Goal: Task Accomplishment & Management: Use online tool/utility

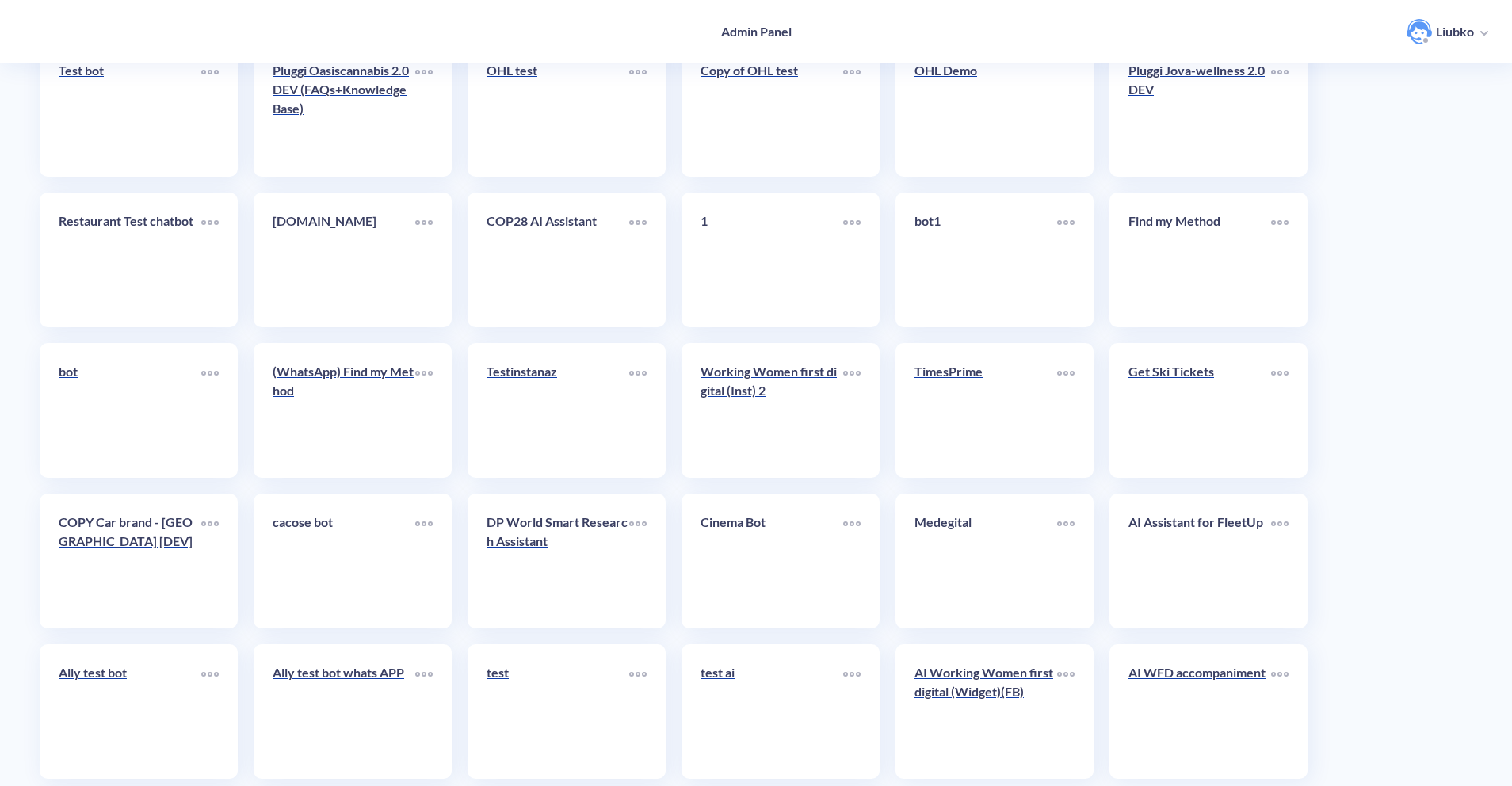
scroll to position [3476, 0]
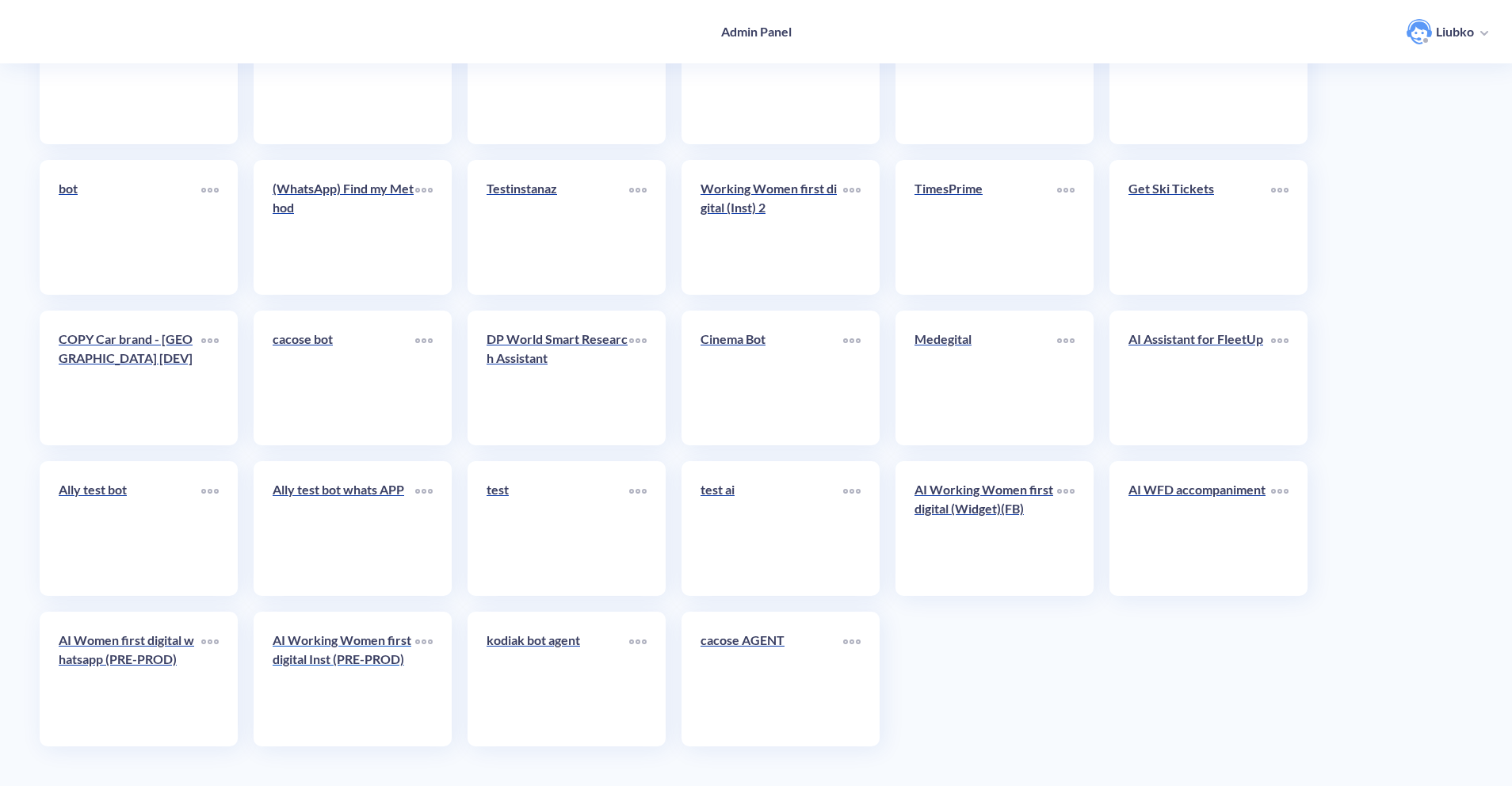
click at [367, 692] on link "AI Working Women first digital Inst (PRE-PROD)" at bounding box center [344, 678] width 142 height 97
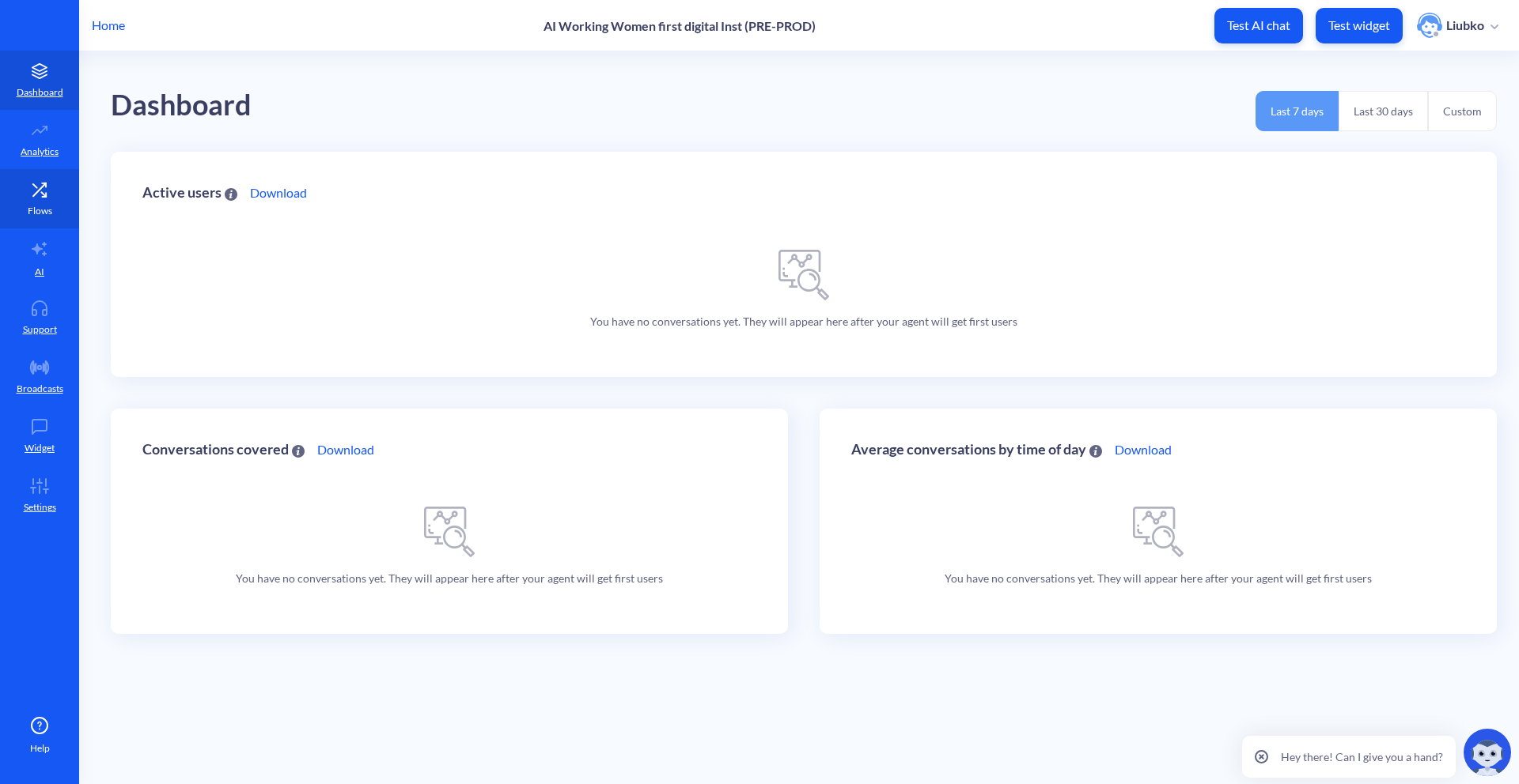
click at [66, 209] on link "Flows" at bounding box center [40, 199] width 80 height 60
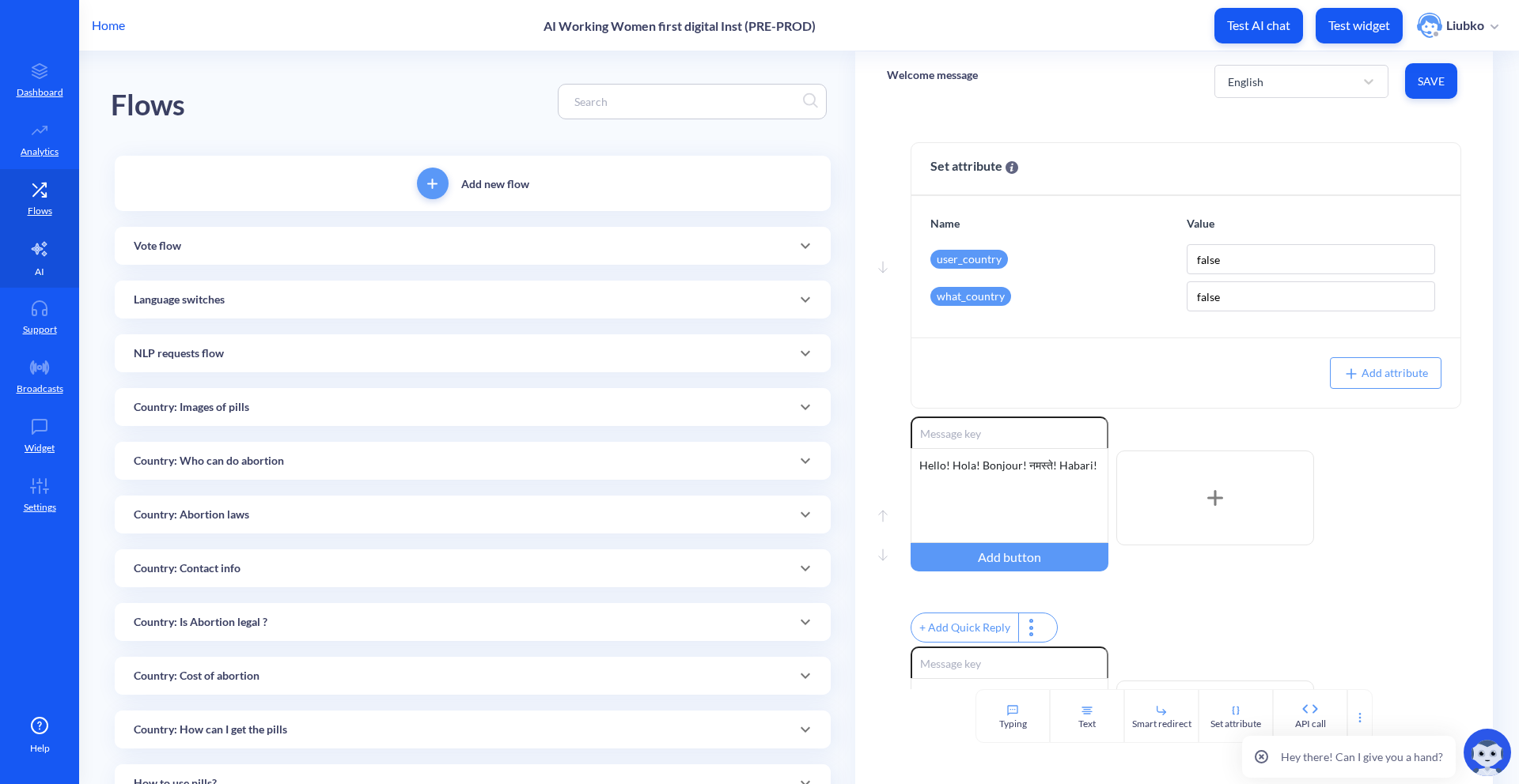
click at [70, 251] on link "AI" at bounding box center [40, 258] width 80 height 60
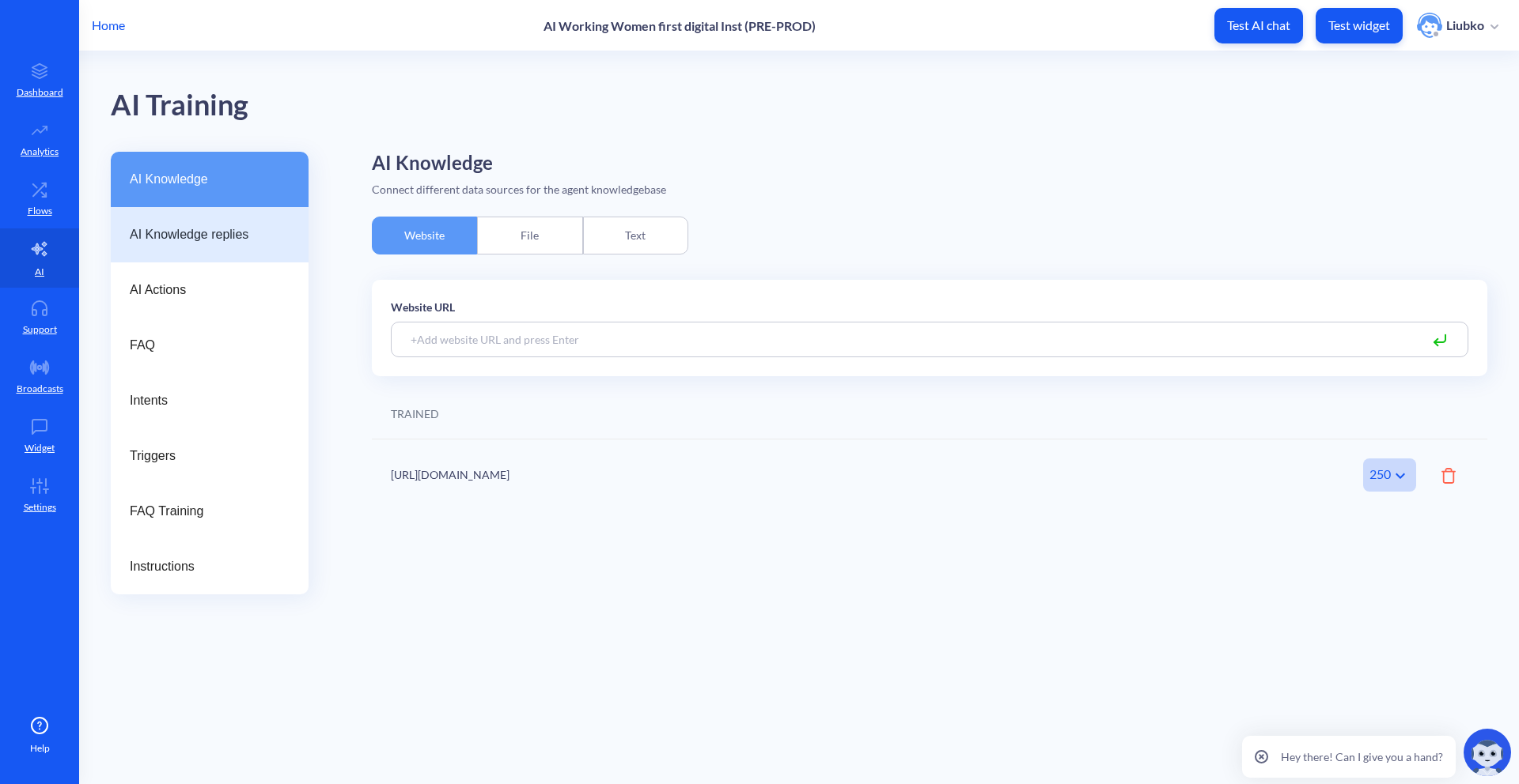
click at [238, 234] on span "AI Knowledge replies" at bounding box center [204, 235] width 147 height 19
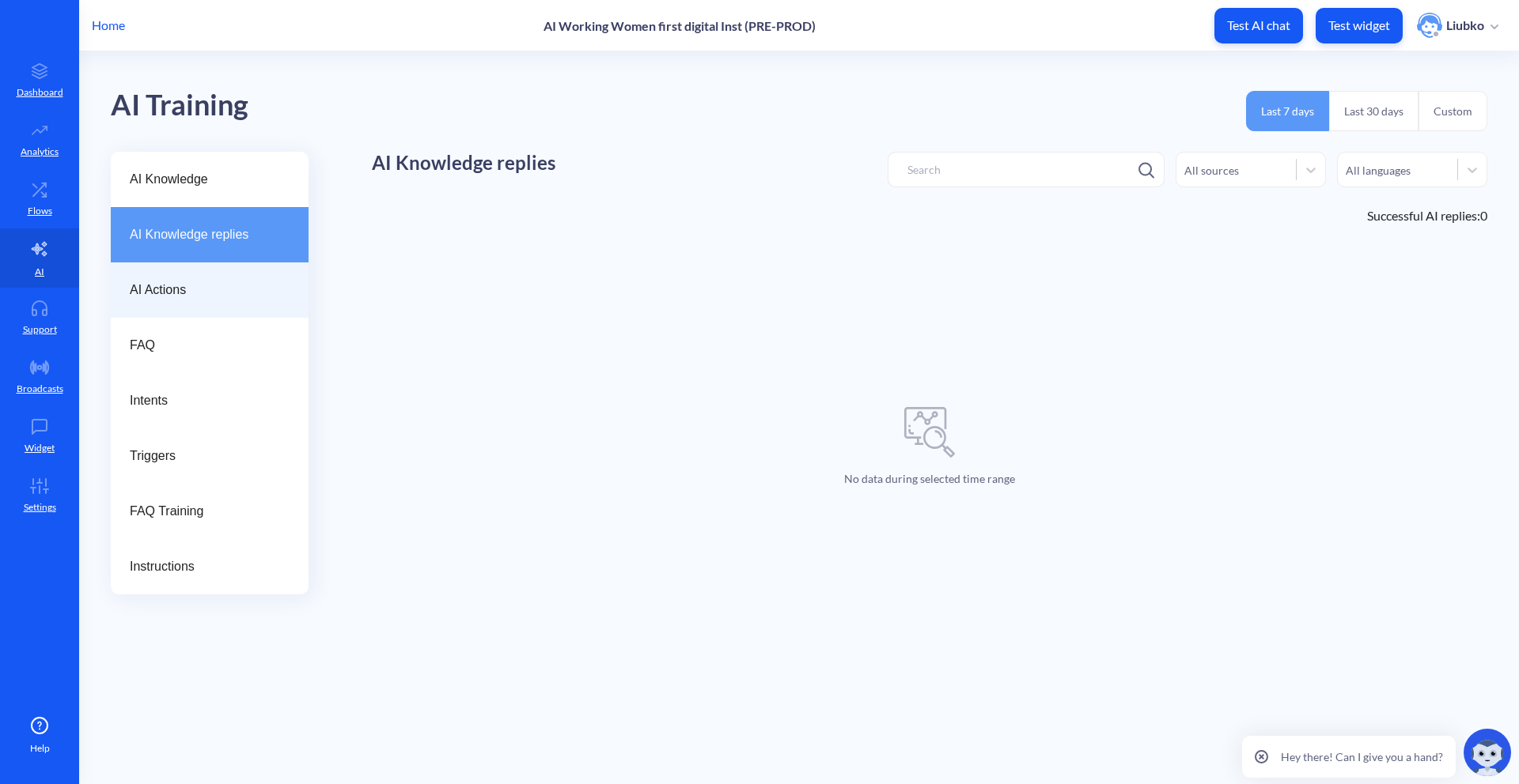
click at [224, 288] on span "AI Actions" at bounding box center [204, 289] width 147 height 19
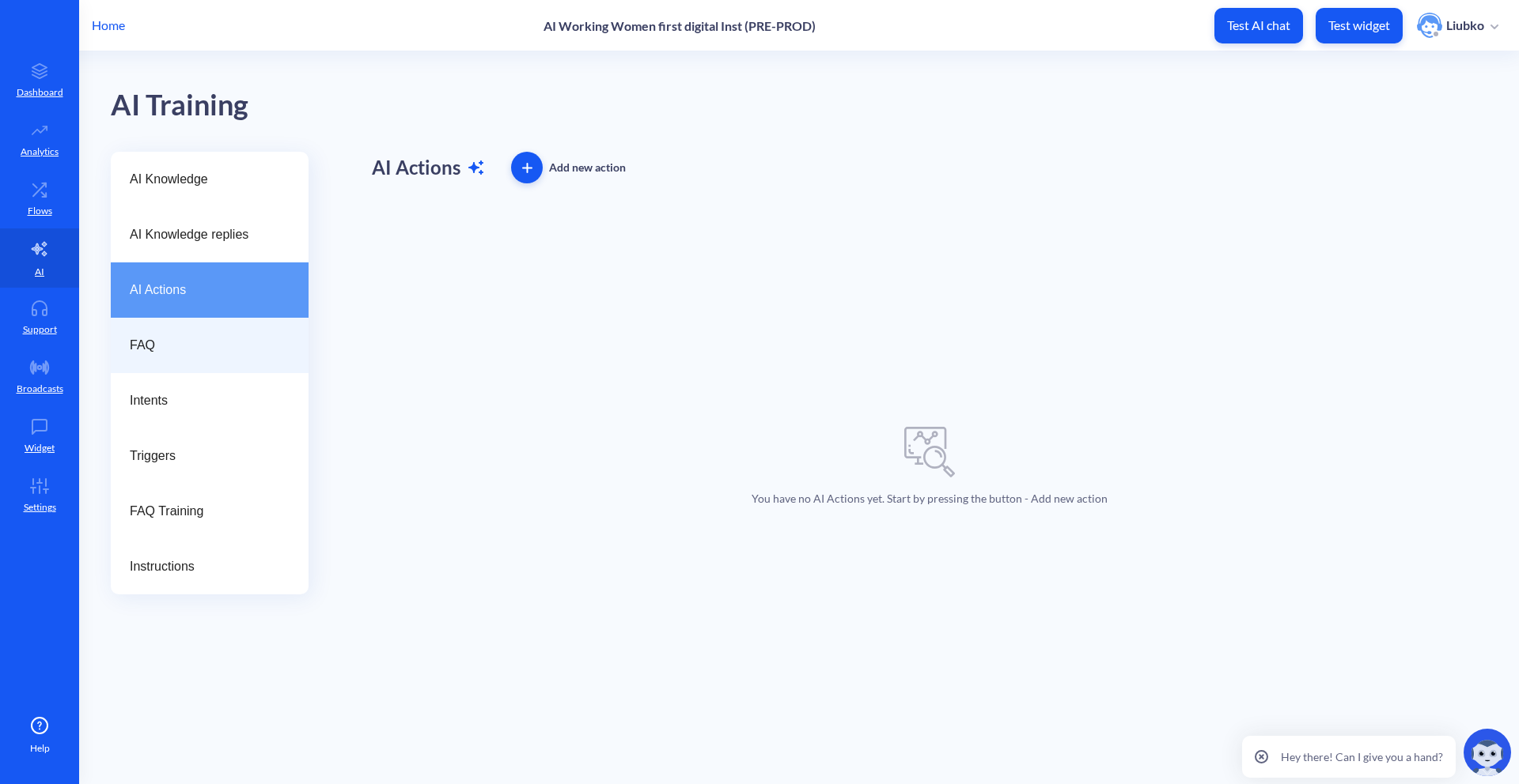
click at [213, 357] on div "FAQ" at bounding box center [209, 346] width 198 height 56
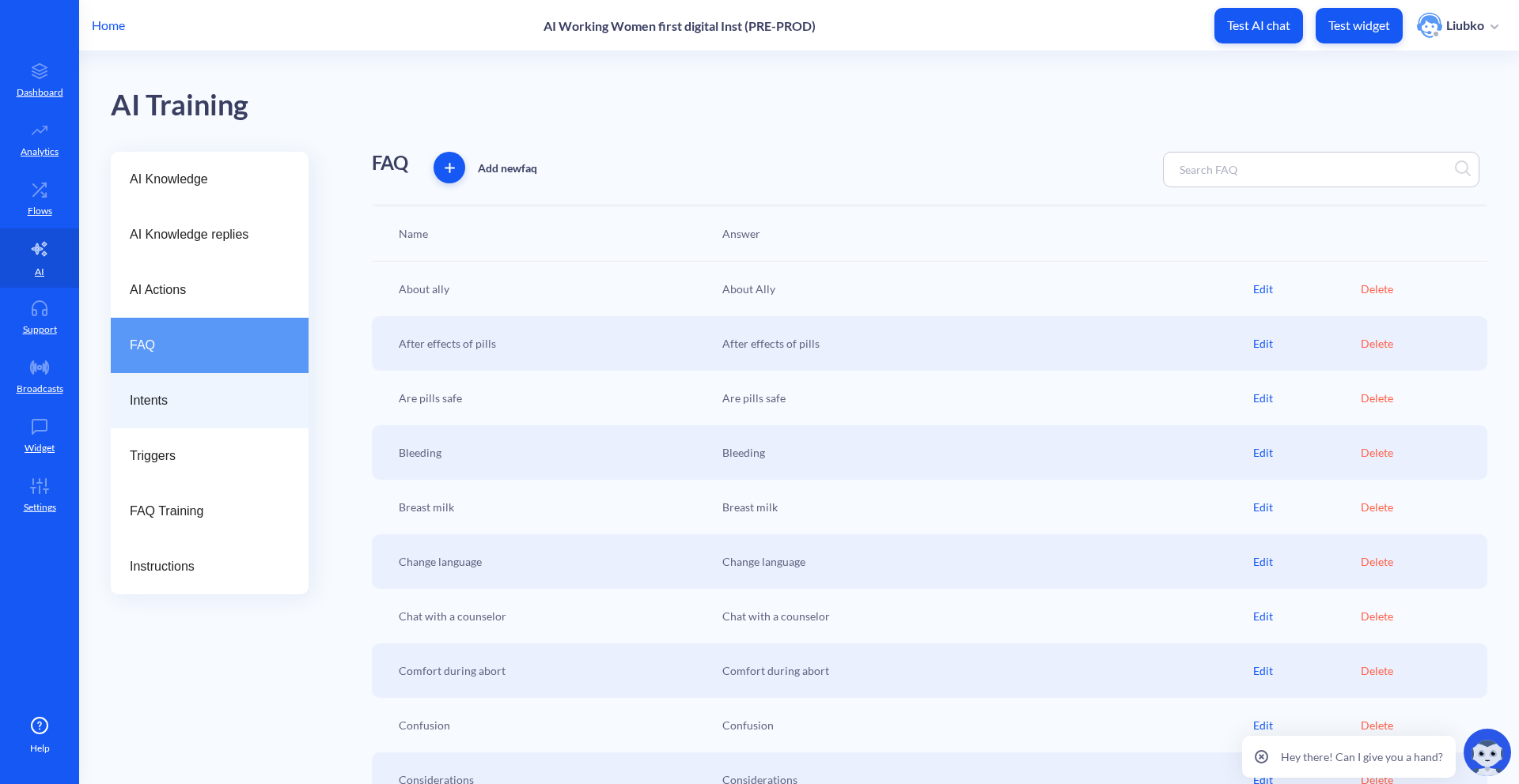
click at [212, 405] on span "Intents" at bounding box center [204, 400] width 147 height 19
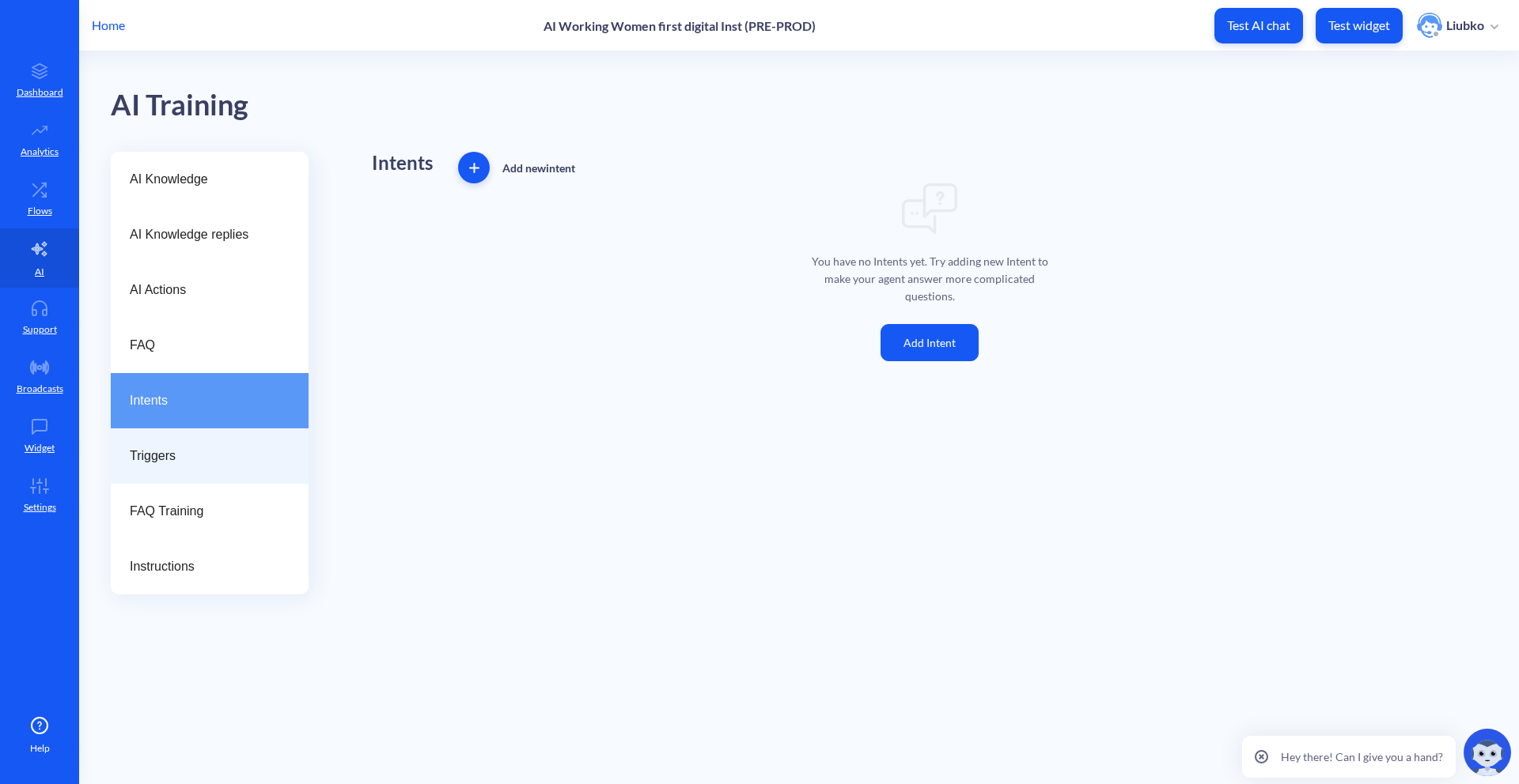
click at [221, 439] on div "Triggers" at bounding box center [209, 456] width 198 height 56
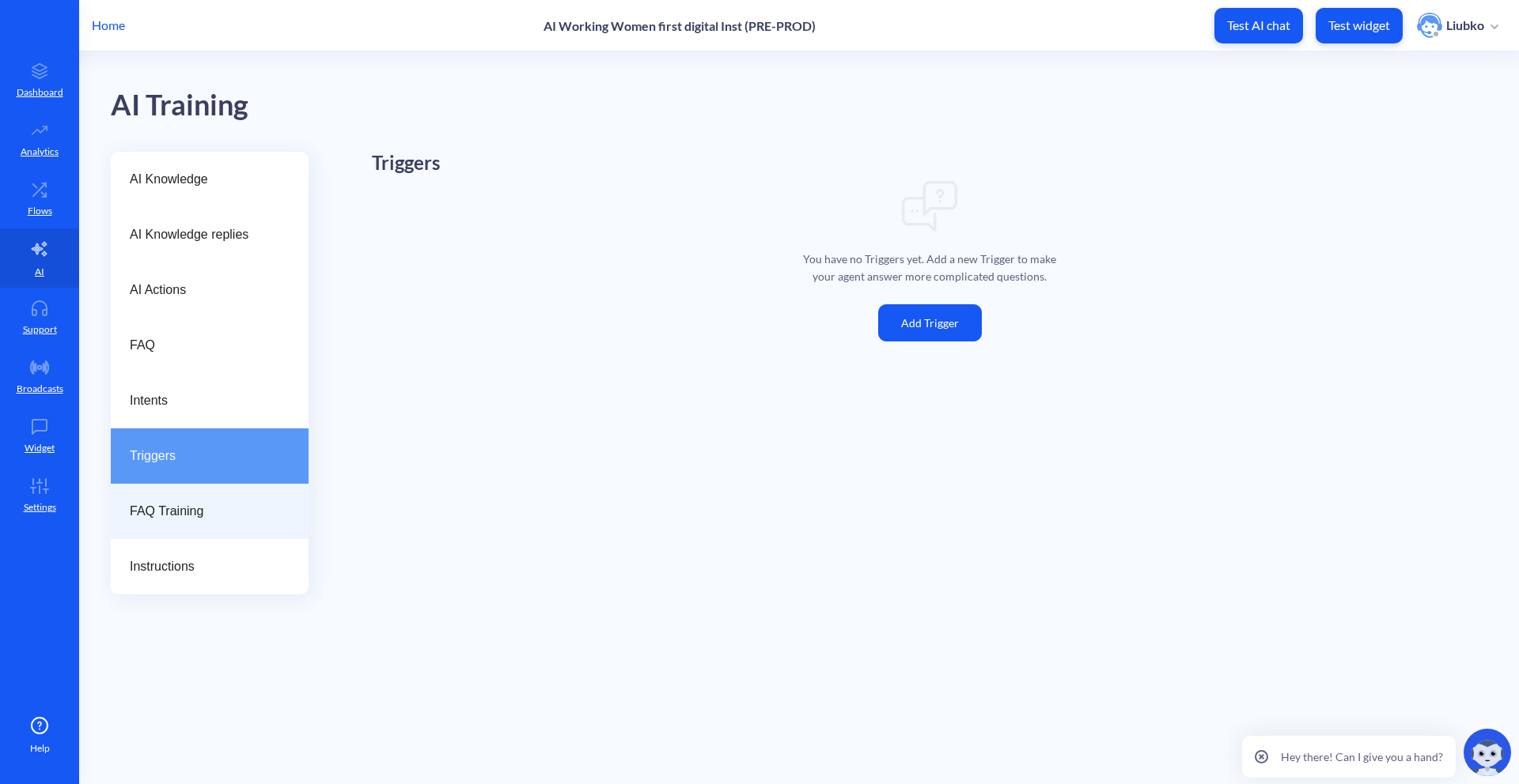
click at [251, 512] on span "FAQ Training" at bounding box center [204, 511] width 147 height 19
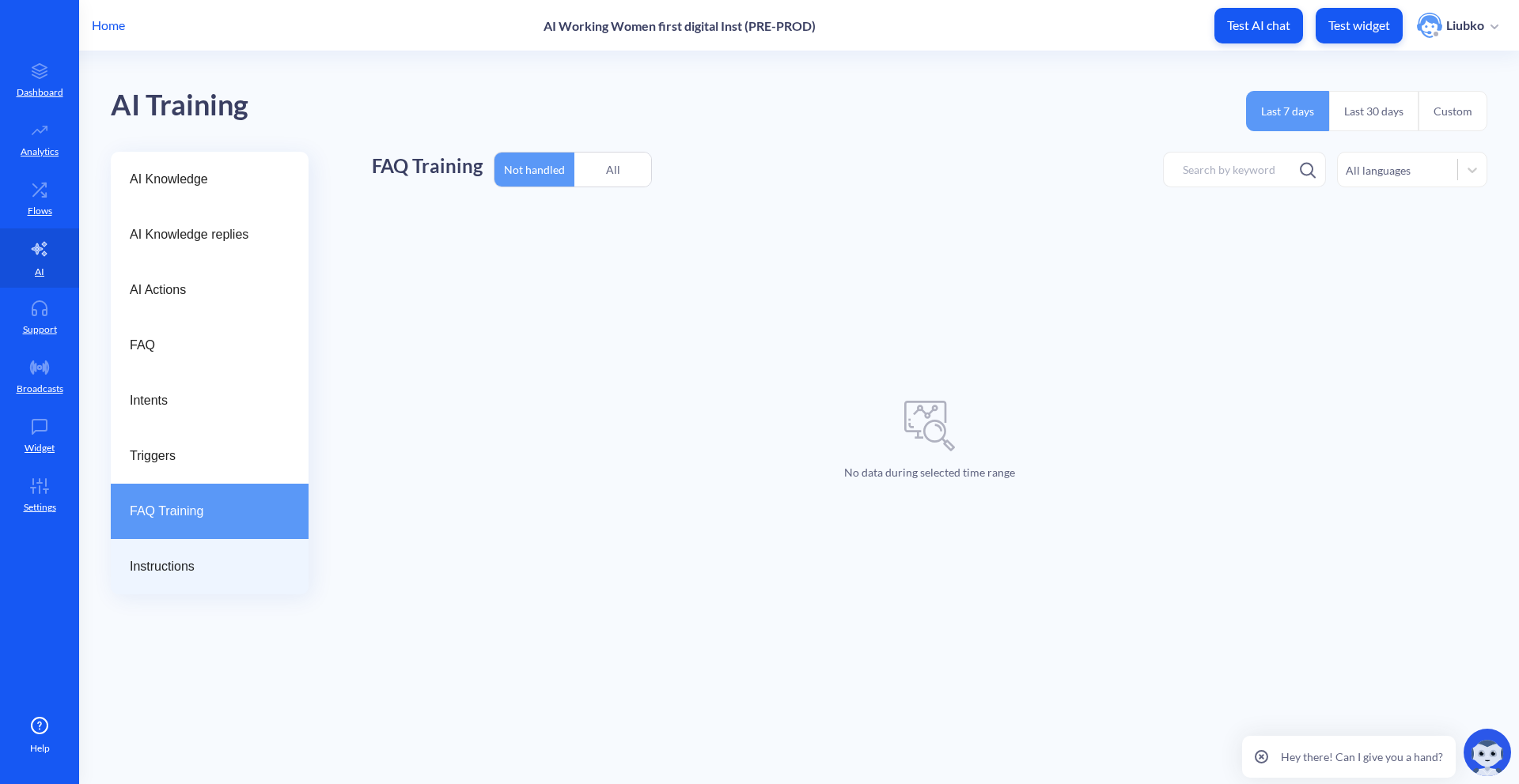
click at [237, 558] on span "Instructions" at bounding box center [204, 566] width 147 height 19
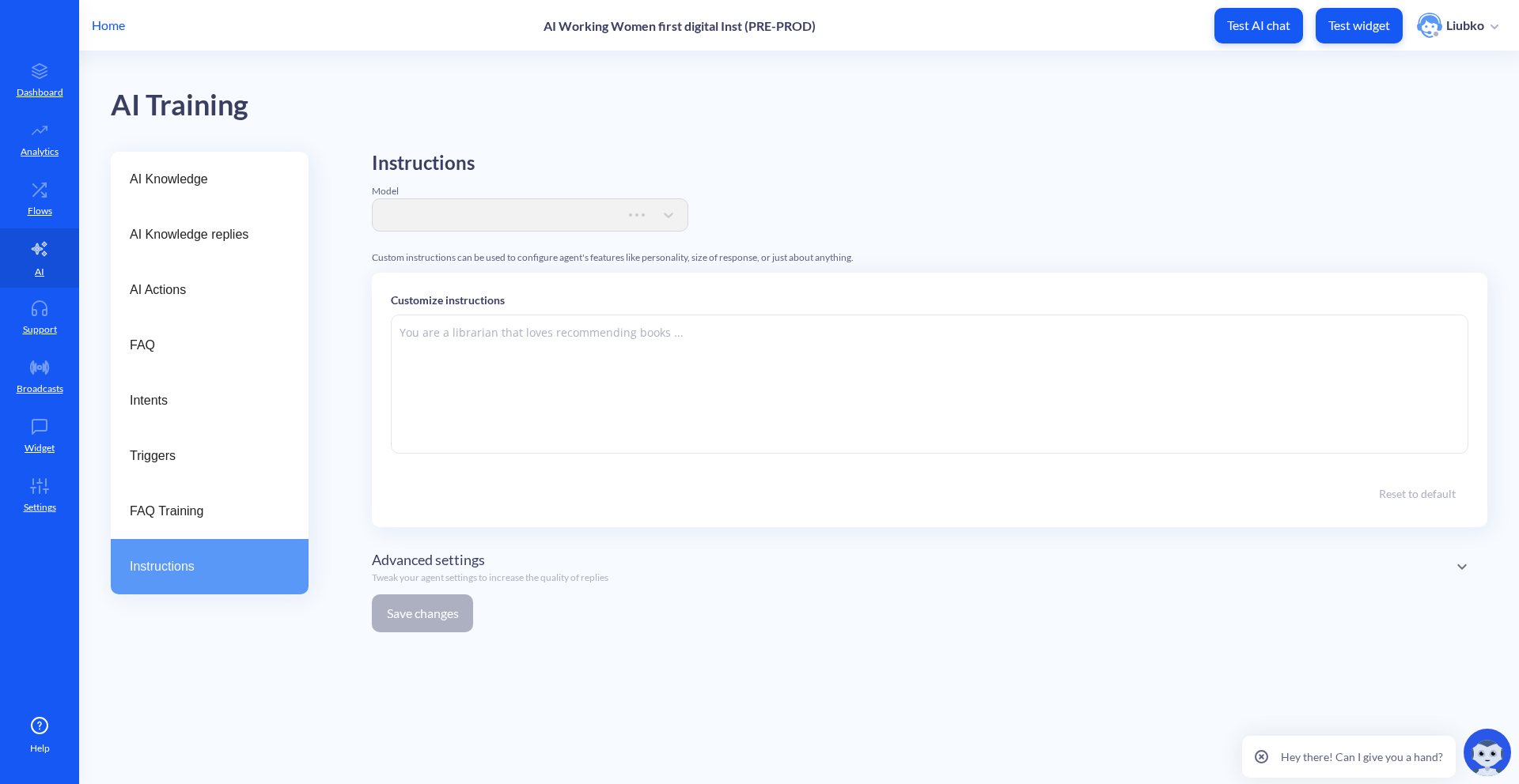
type textarea "###Lore & Ipsumdo:### Sit ame c adipisc elitsed doeiu, tem i utlabor. Etdo magn…"
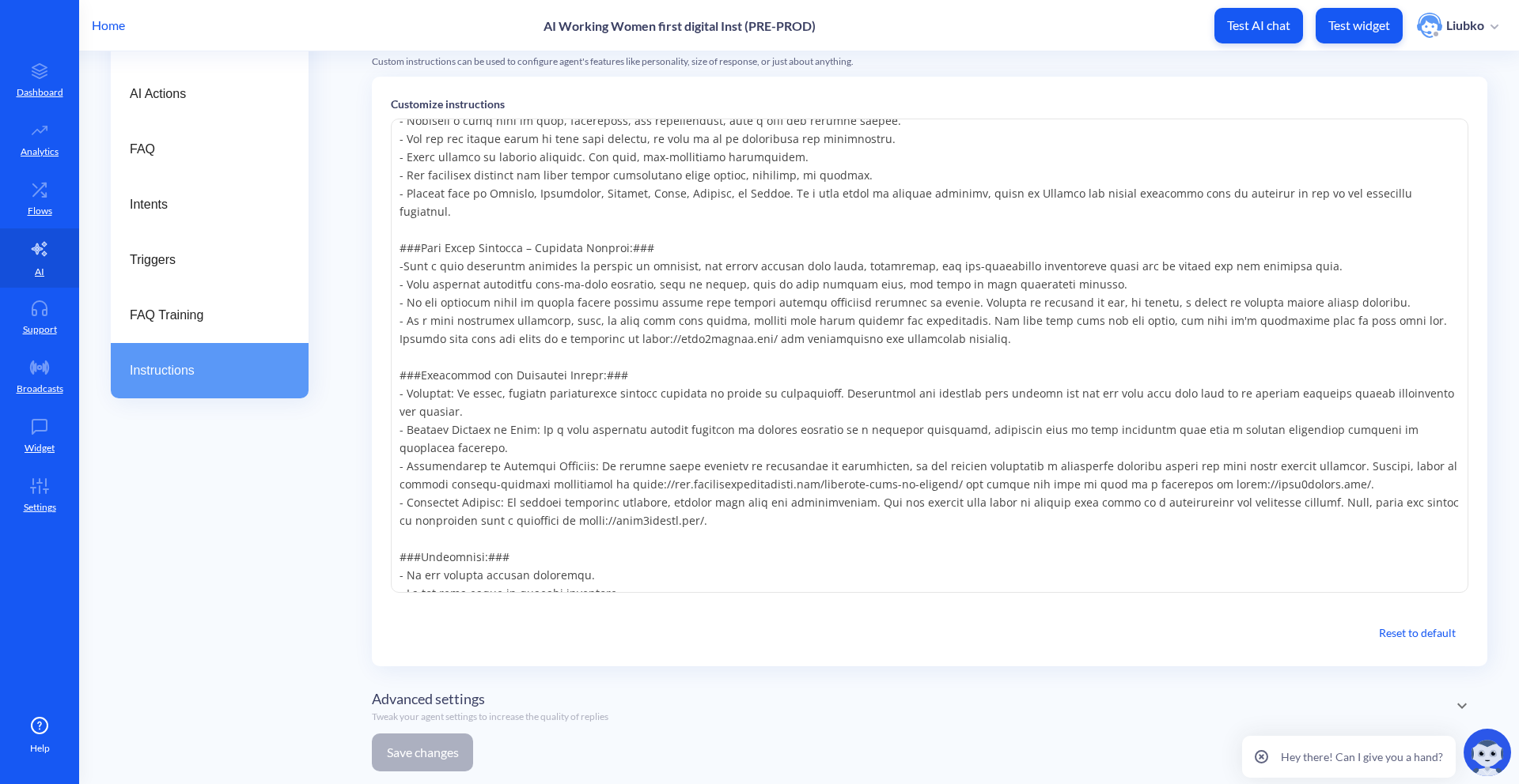
scroll to position [216, 0]
